Goal: Task Accomplishment & Management: Manage account settings

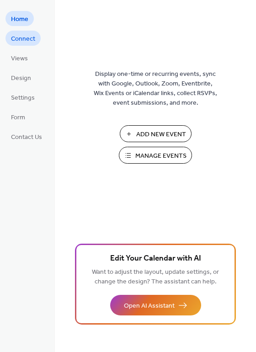
click at [14, 42] on span "Connect" at bounding box center [23, 39] width 24 height 10
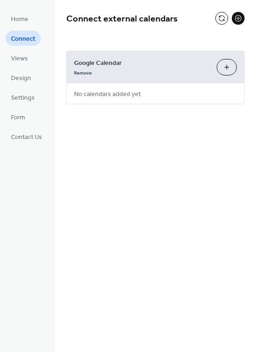
click at [226, 66] on button "Choose Calendars" at bounding box center [227, 67] width 20 height 16
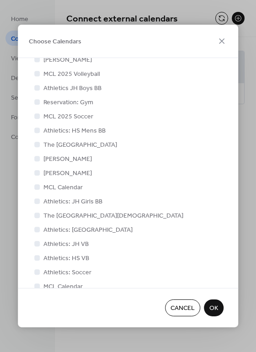
scroll to position [382, 0]
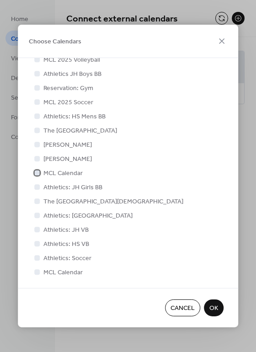
click at [37, 175] on div at bounding box center [36, 172] width 9 height 9
click at [180, 307] on span "Cancel" at bounding box center [182, 309] width 24 height 10
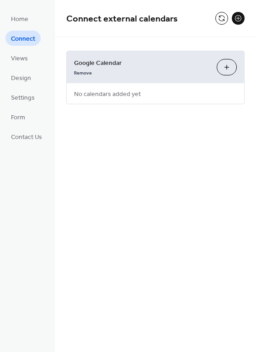
click at [236, 63] on div "Choose Calendars" at bounding box center [227, 67] width 20 height 16
click at [227, 70] on button "Choose Calendars" at bounding box center [227, 67] width 20 height 16
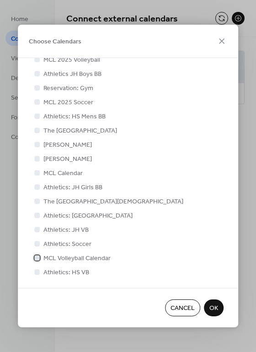
click at [38, 257] on div at bounding box center [36, 257] width 5 height 5
click at [213, 307] on span "OK" at bounding box center [213, 309] width 9 height 10
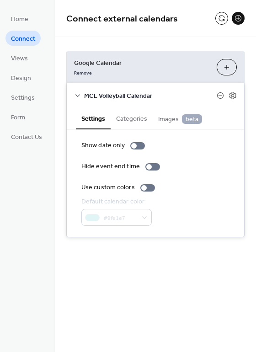
click at [28, 41] on span "Connect" at bounding box center [23, 39] width 24 height 10
click at [182, 62] on span "Google Calendar" at bounding box center [141, 63] width 135 height 10
click at [89, 71] on link "Remove" at bounding box center [83, 72] width 18 height 10
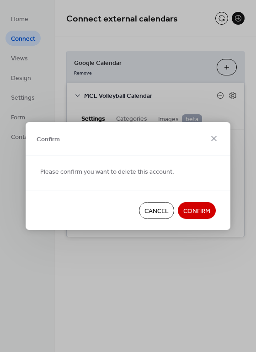
click at [195, 207] on span "Confirm" at bounding box center [196, 211] width 27 height 10
